Goal: Information Seeking & Learning: Find specific fact

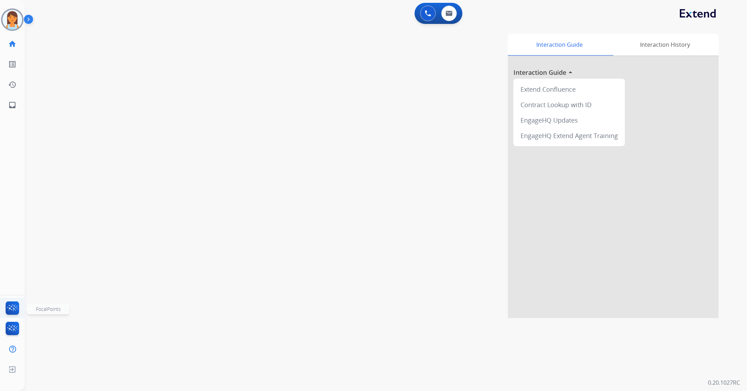
drag, startPoint x: 18, startPoint y: 301, endPoint x: 24, endPoint y: 296, distance: 8.0
click at [18, 302] on li "FocalPoints" at bounding box center [12, 310] width 17 height 16
click at [20, 304] on li "FocalPoints" at bounding box center [12, 310] width 17 height 16
drag, startPoint x: 0, startPoint y: 310, endPoint x: 7, endPoint y: 310, distance: 7.0
click at [1, 310] on ul "FocalPoints" at bounding box center [12, 308] width 25 height 20
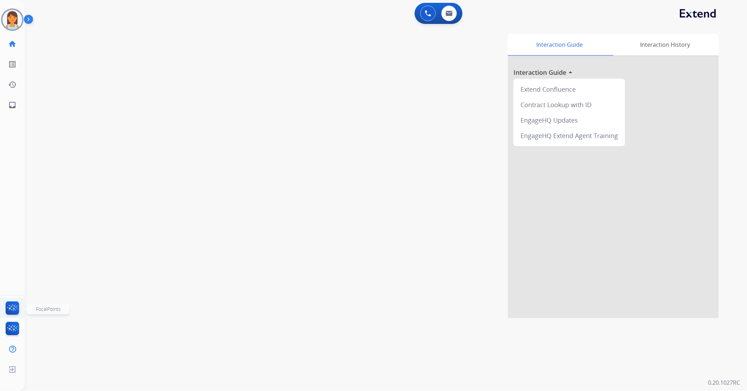
click at [7, 310] on img at bounding box center [12, 310] width 17 height 16
click at [428, 11] on img at bounding box center [428, 13] width 6 height 6
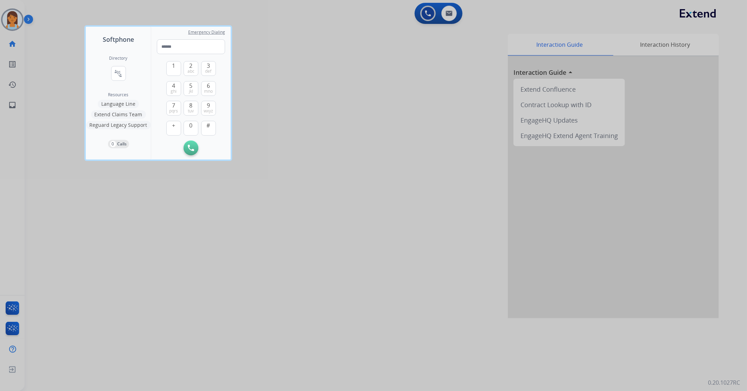
click at [457, 13] on div at bounding box center [373, 195] width 747 height 391
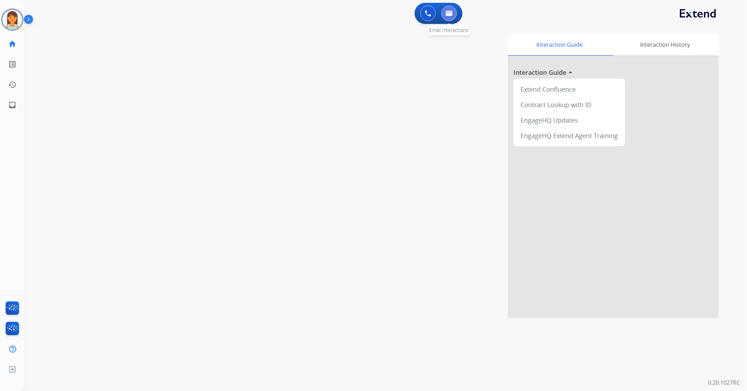
click at [449, 14] on img at bounding box center [448, 14] width 7 height 6
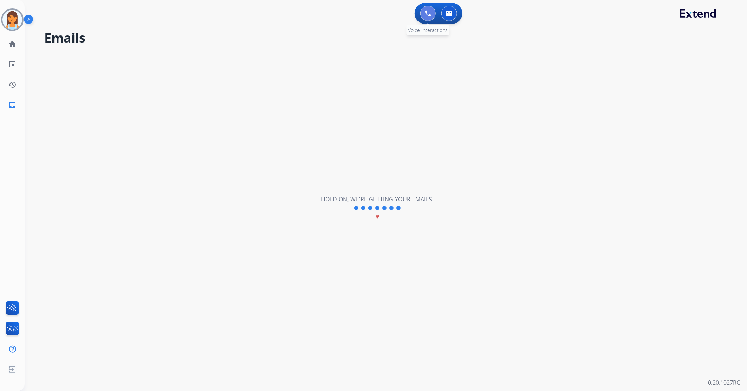
click at [429, 16] on button at bounding box center [427, 13] width 15 height 15
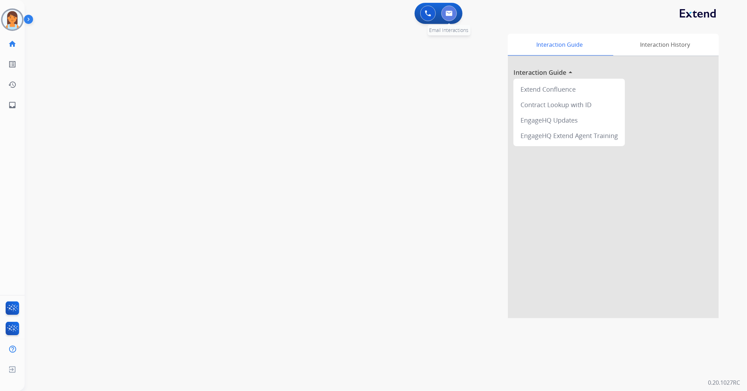
click at [449, 13] on img at bounding box center [448, 14] width 7 height 6
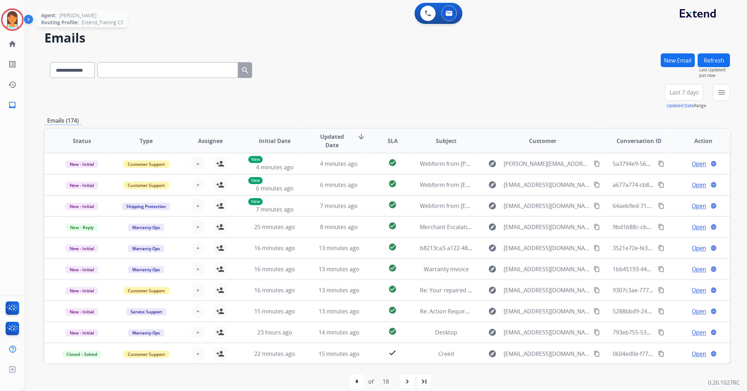
click at [20, 24] on img at bounding box center [12, 20] width 20 height 20
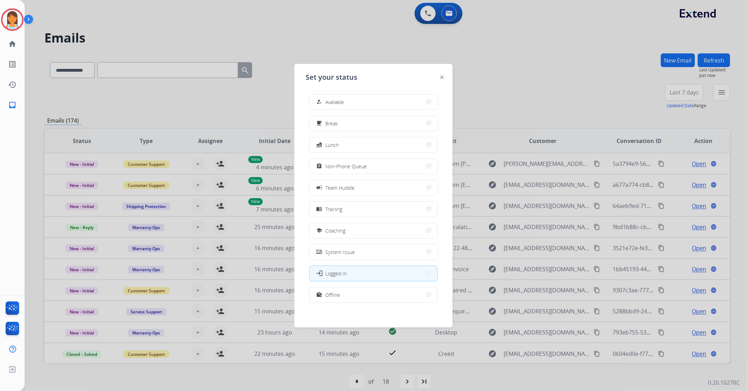
scroll to position [2, 0]
click at [383, 293] on button "work_off Offline" at bounding box center [373, 293] width 128 height 15
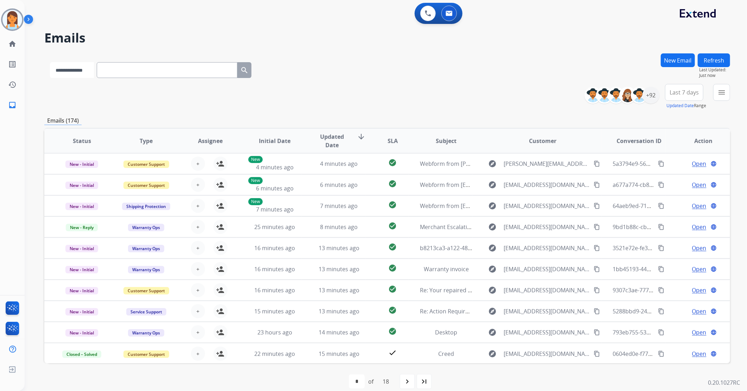
drag, startPoint x: 103, startPoint y: 68, endPoint x: 89, endPoint y: 78, distance: 17.3
click at [103, 68] on div "**********" at bounding box center [150, 69] width 213 height 24
select select "**********"
click at [50, 62] on select "**********" at bounding box center [72, 70] width 44 height 16
click at [122, 73] on input "text" at bounding box center [167, 70] width 141 height 16
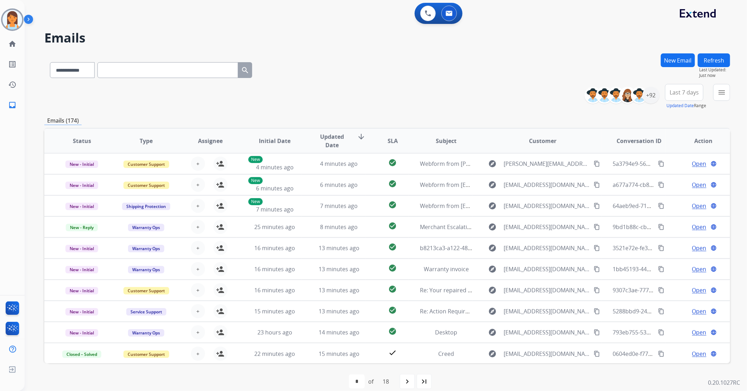
paste input "**********"
type input "**********"
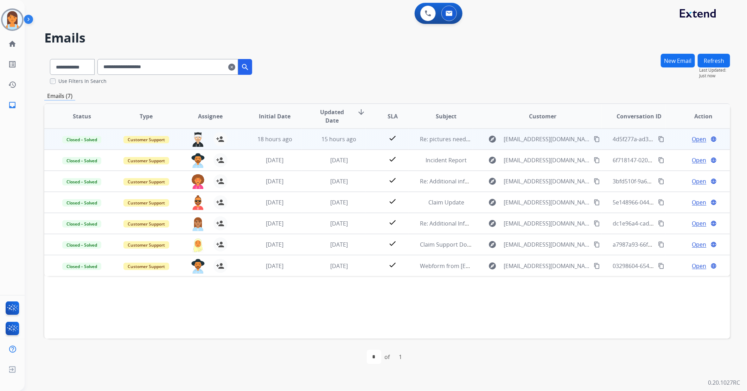
click at [693, 140] on span "Open" at bounding box center [699, 139] width 14 height 8
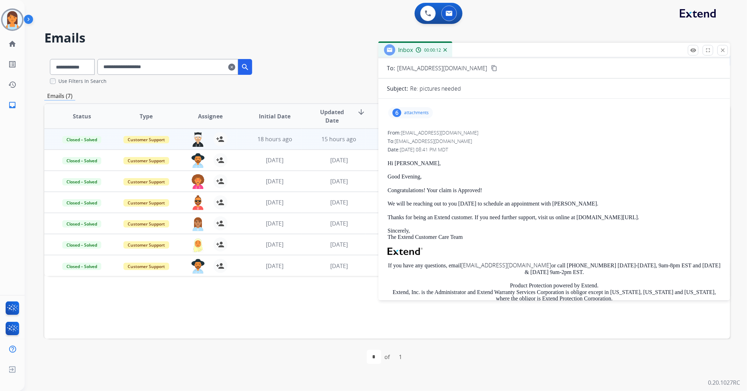
scroll to position [0, 0]
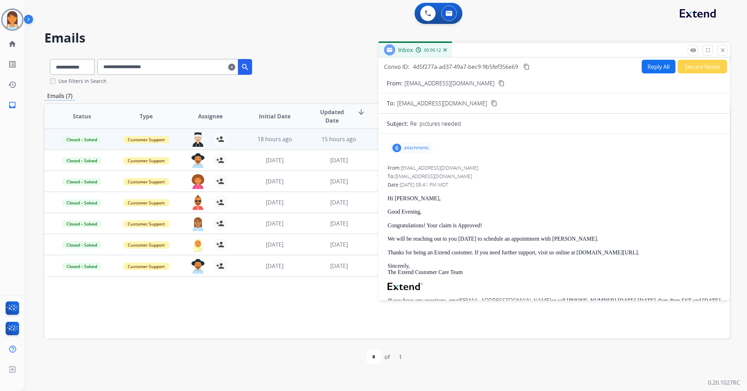
click at [415, 146] on p "attachments" at bounding box center [416, 148] width 25 height 6
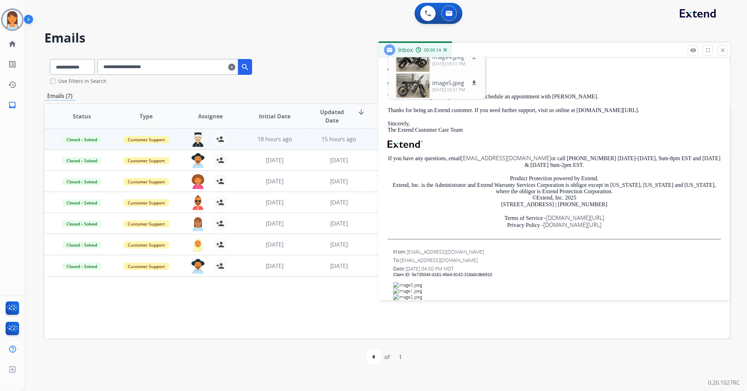
scroll to position [156, 0]
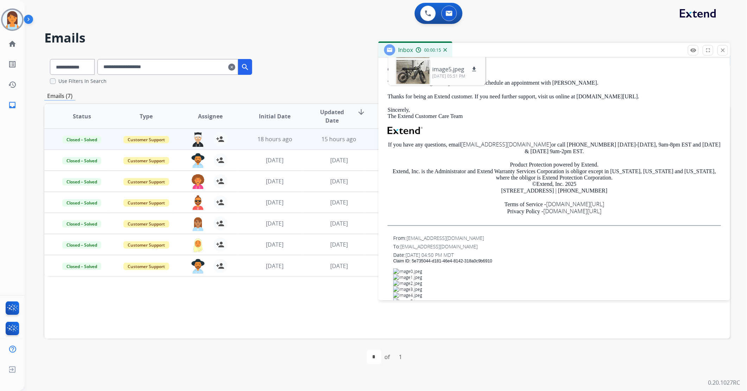
click at [618, 189] on p "Product Protection powered by Extend. Extend, Inc. is the Administrator and Ext…" at bounding box center [553, 178] width 333 height 32
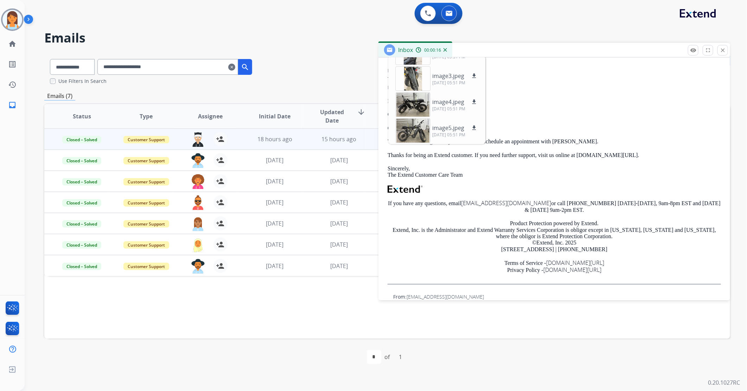
scroll to position [0, 0]
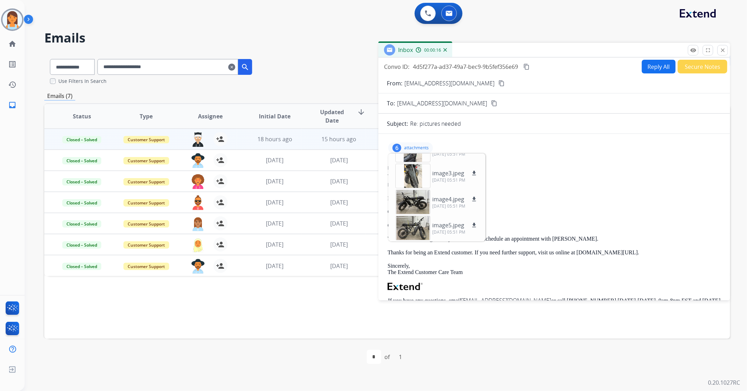
click at [420, 146] on p "attachments" at bounding box center [416, 148] width 25 height 6
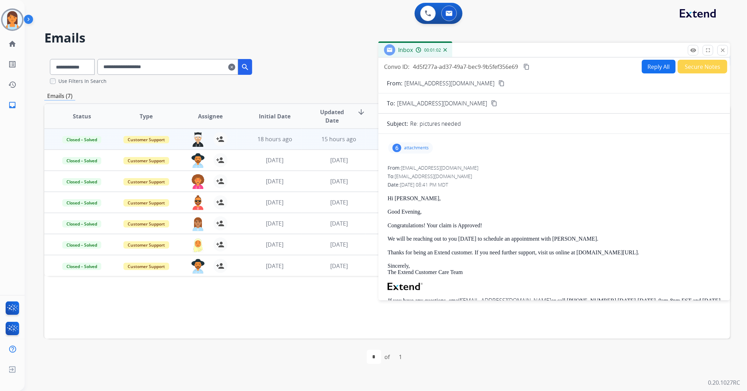
click at [720, 46] on button "close Close" at bounding box center [722, 50] width 11 height 11
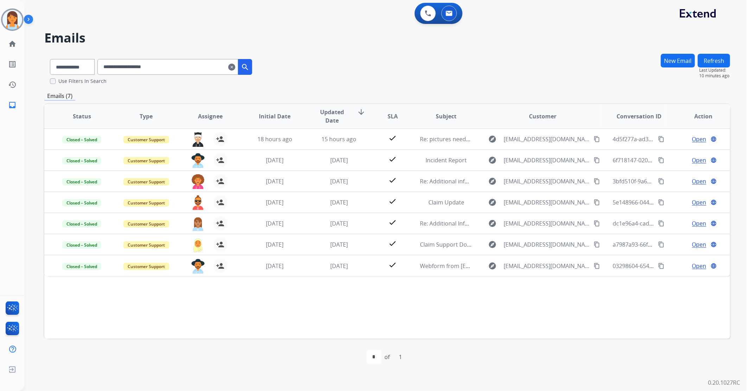
click at [235, 67] on mat-icon "clear" at bounding box center [231, 67] width 7 height 8
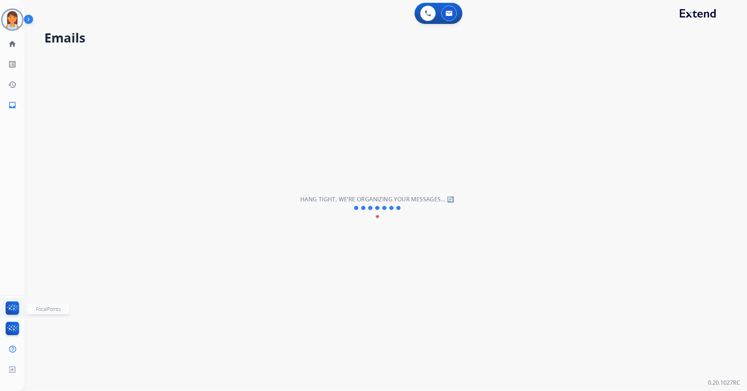
click at [12, 313] on img at bounding box center [12, 310] width 17 height 16
select select "**********"
